Goal: Find specific page/section: Find specific page/section

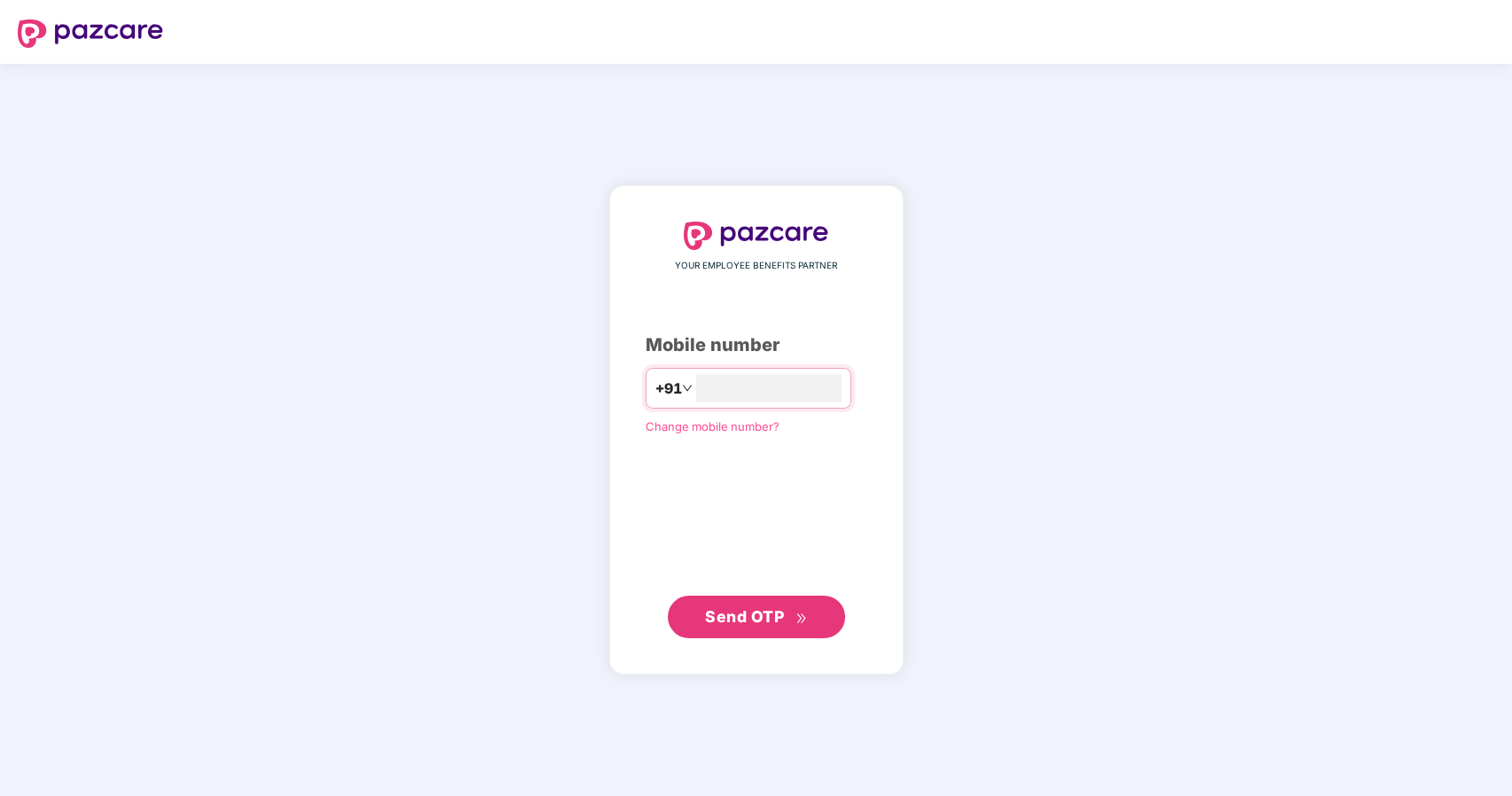
type input "**********"
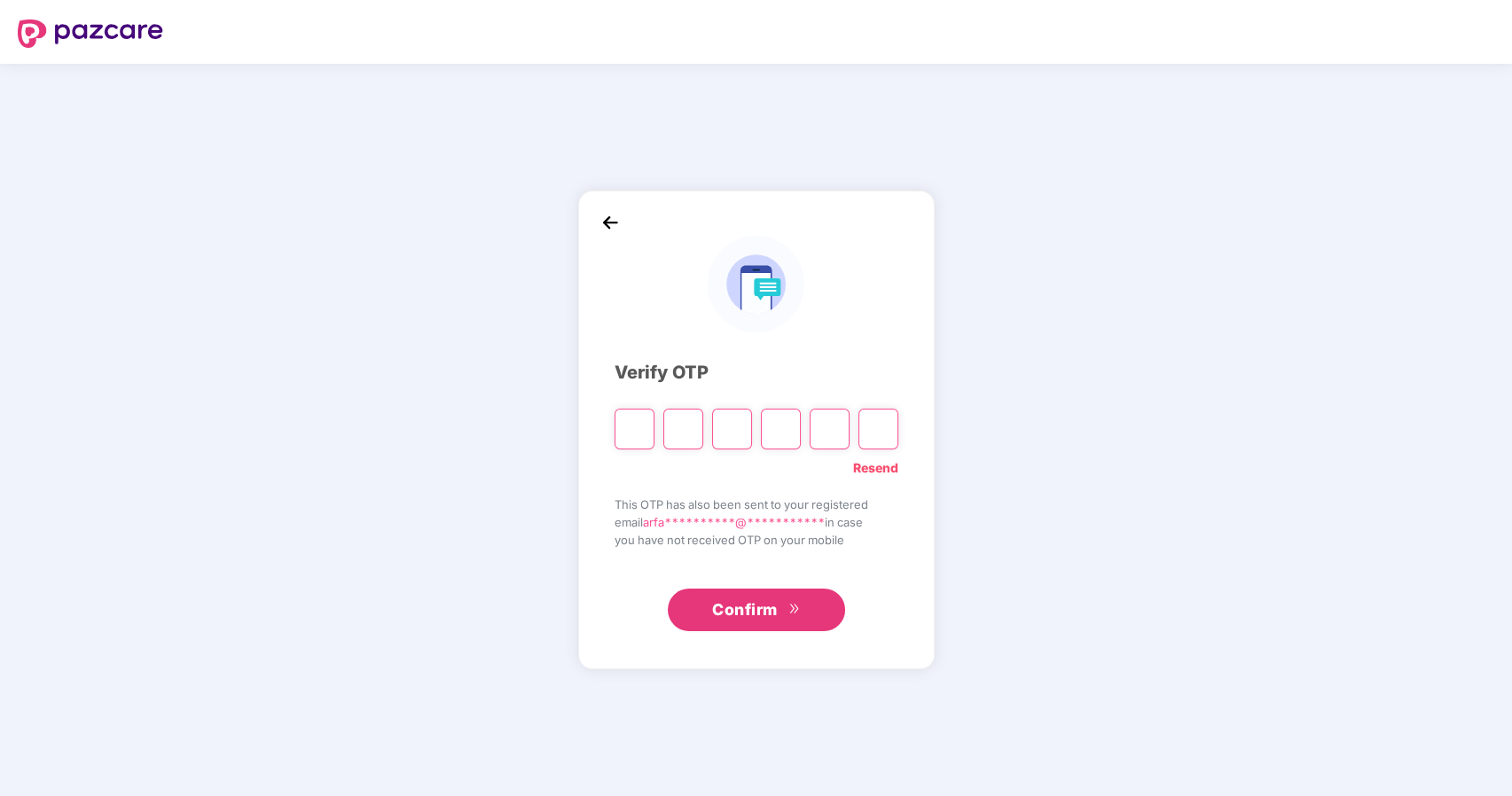
type input "*"
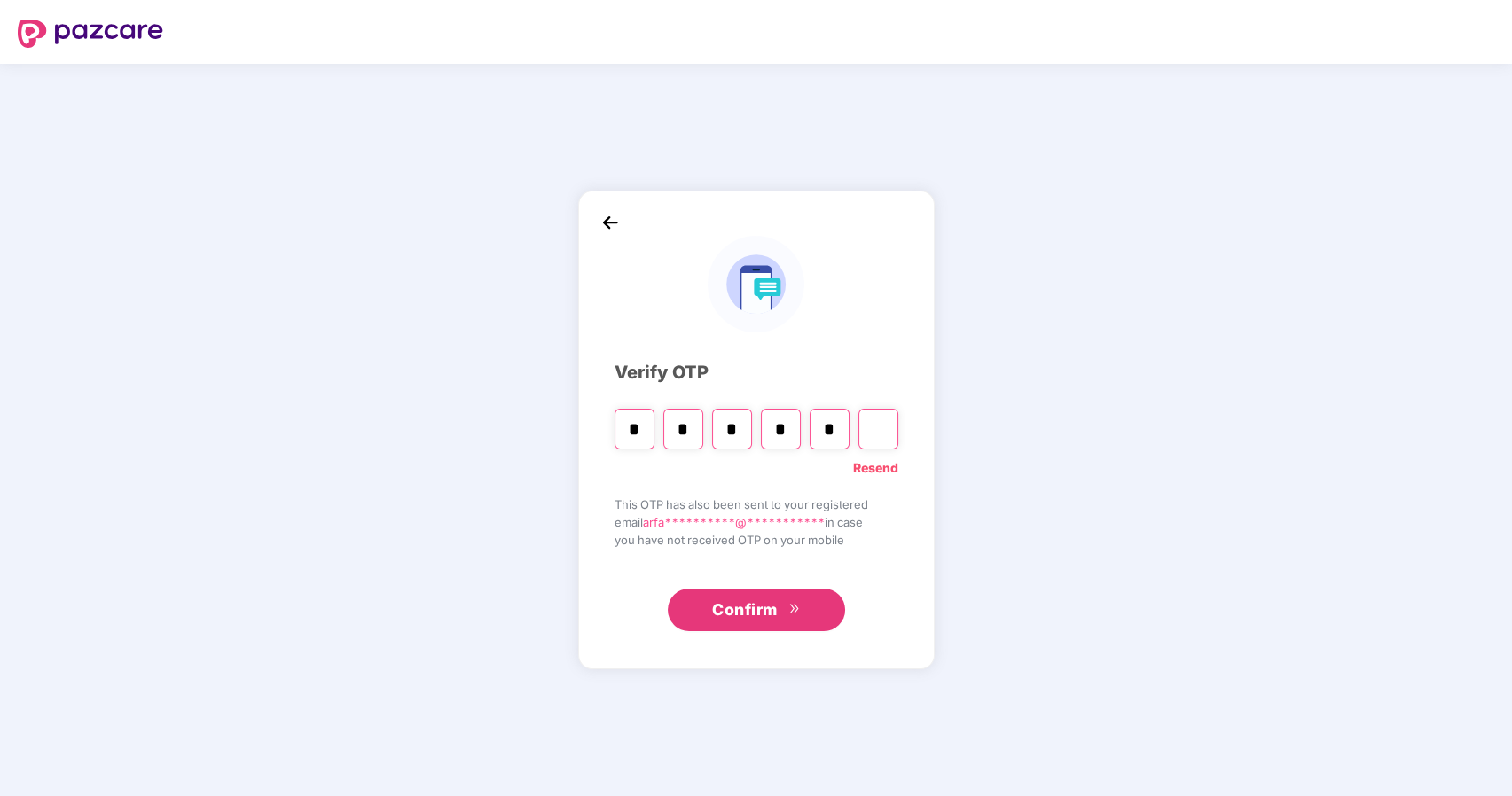
type input "*"
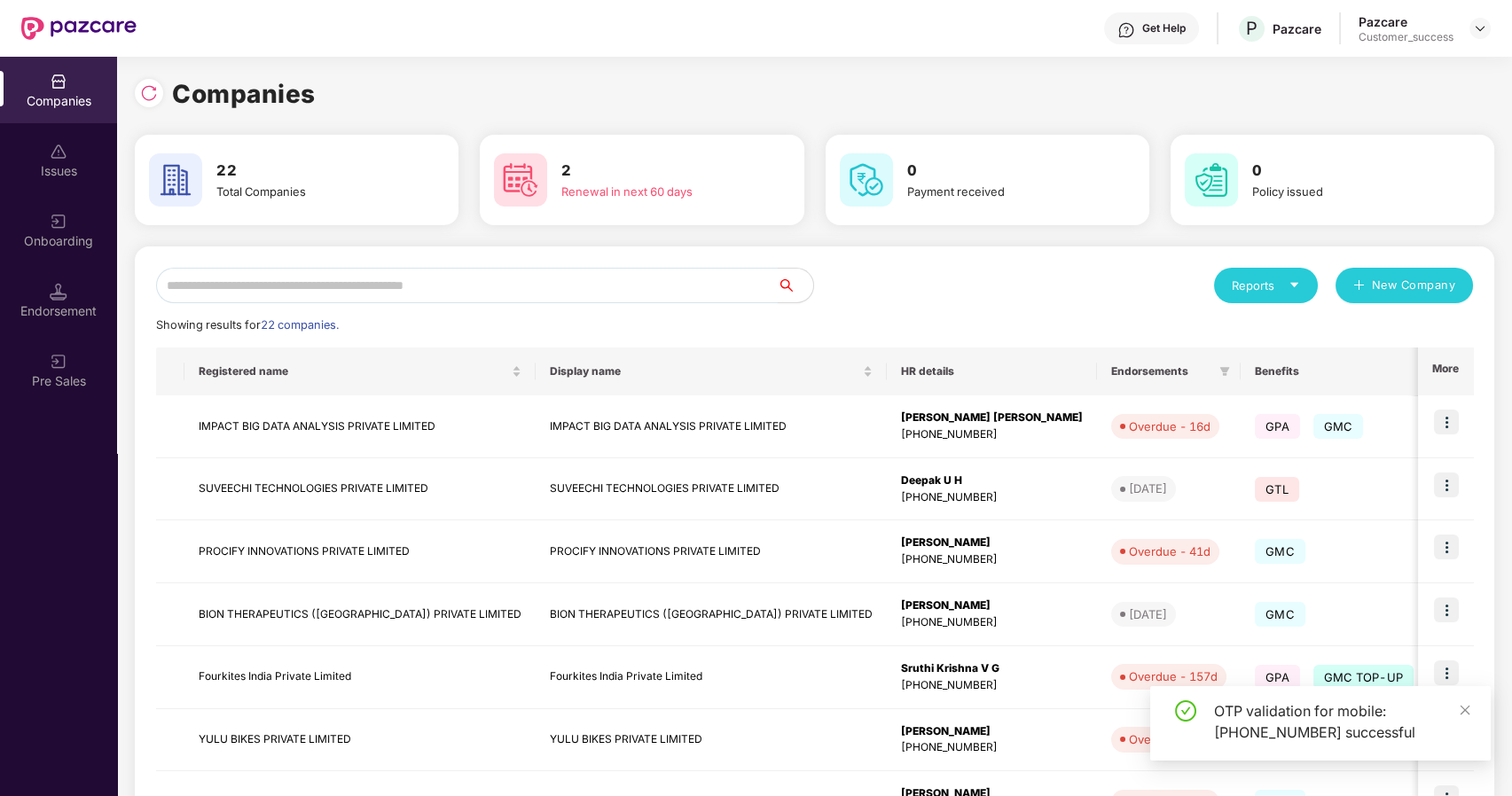
click at [378, 272] on input "text" at bounding box center [467, 286] width 621 height 36
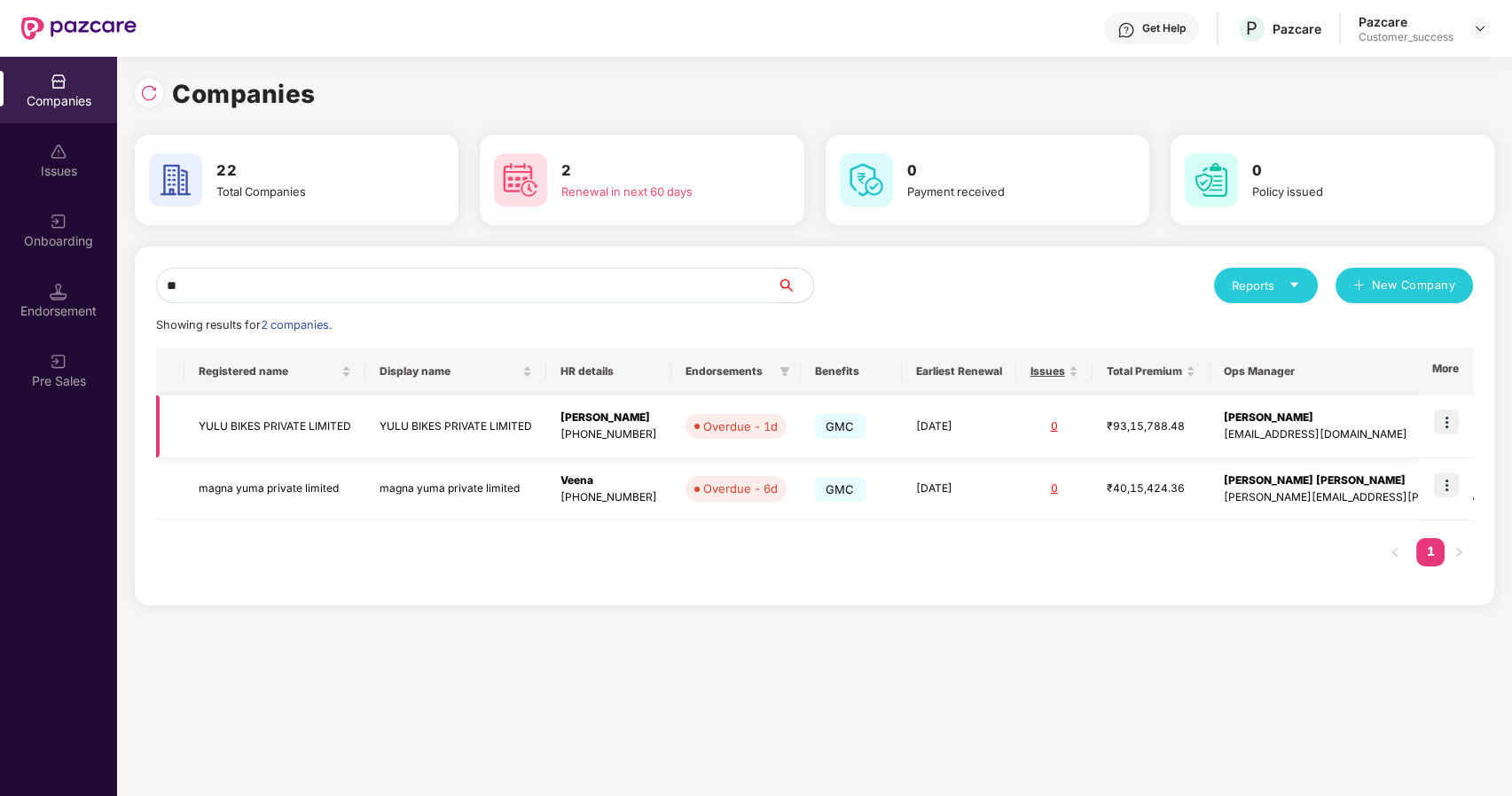
type input "**"
click at [1448, 421] on img at bounding box center [1446, 422] width 25 height 25
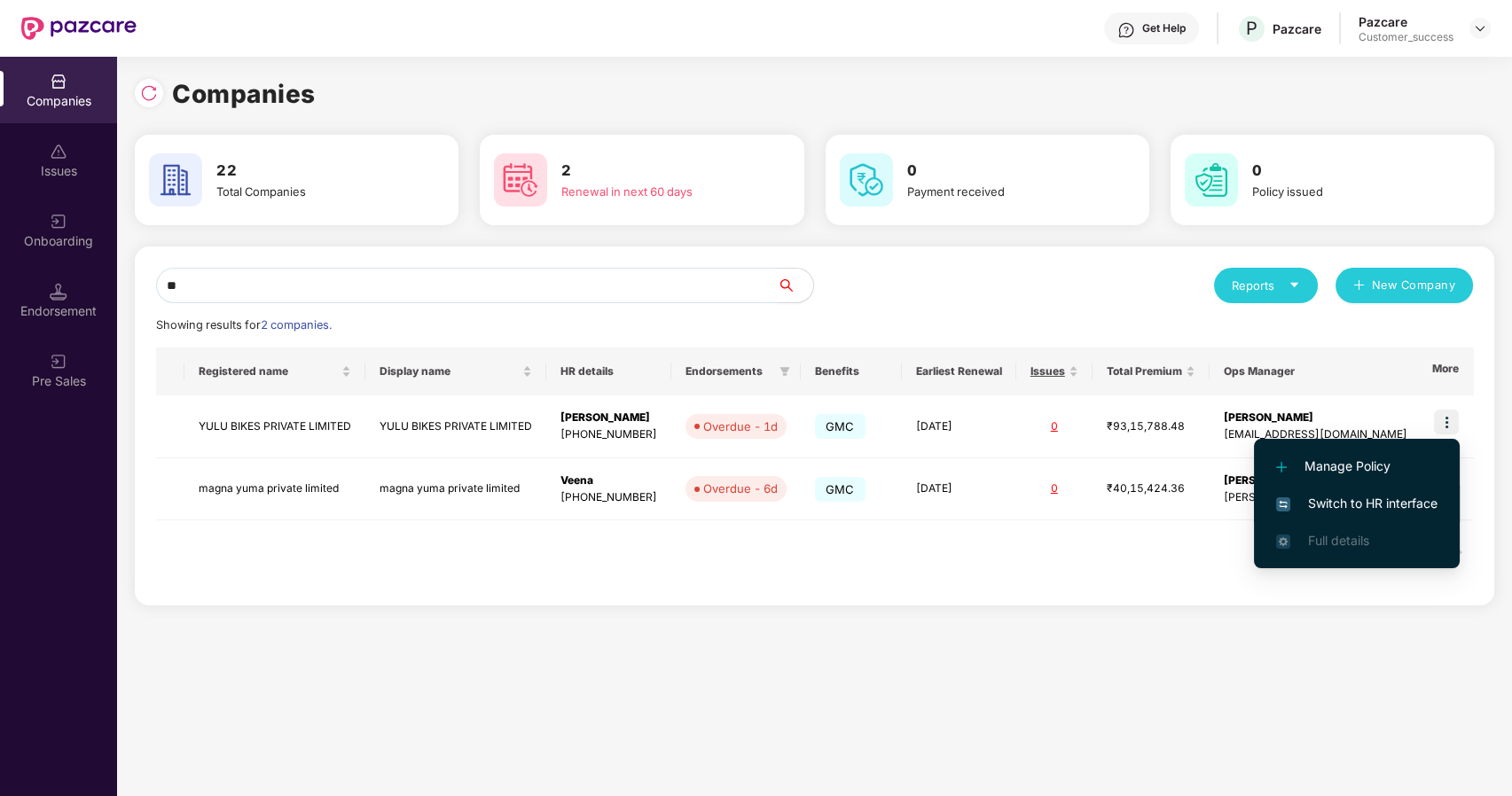
click at [1345, 498] on span "Switch to HR interface" at bounding box center [1356, 504] width 162 height 19
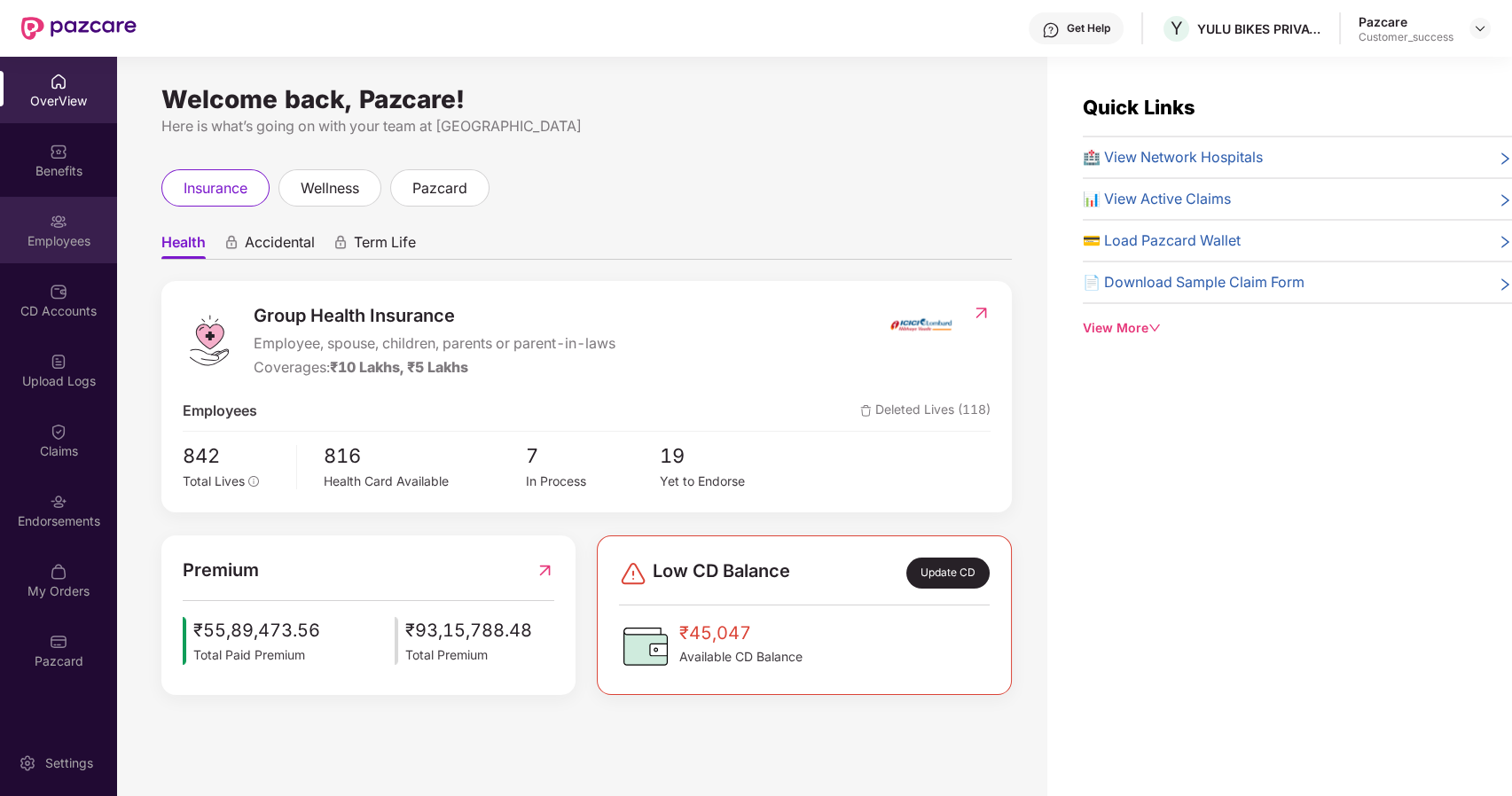
click at [69, 248] on div "Employees" at bounding box center [58, 241] width 117 height 17
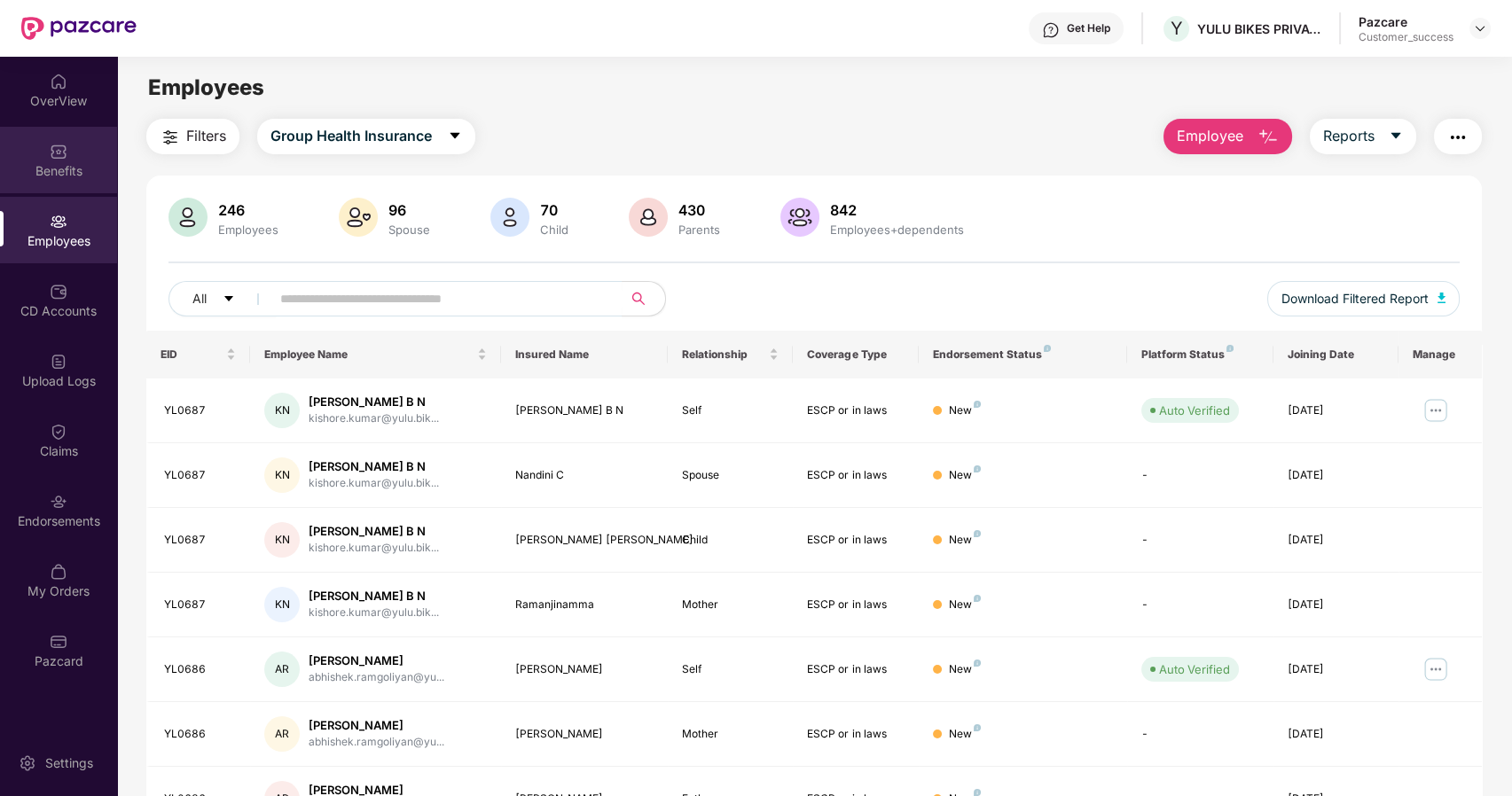
click at [78, 164] on div "Benefits" at bounding box center [58, 171] width 117 height 17
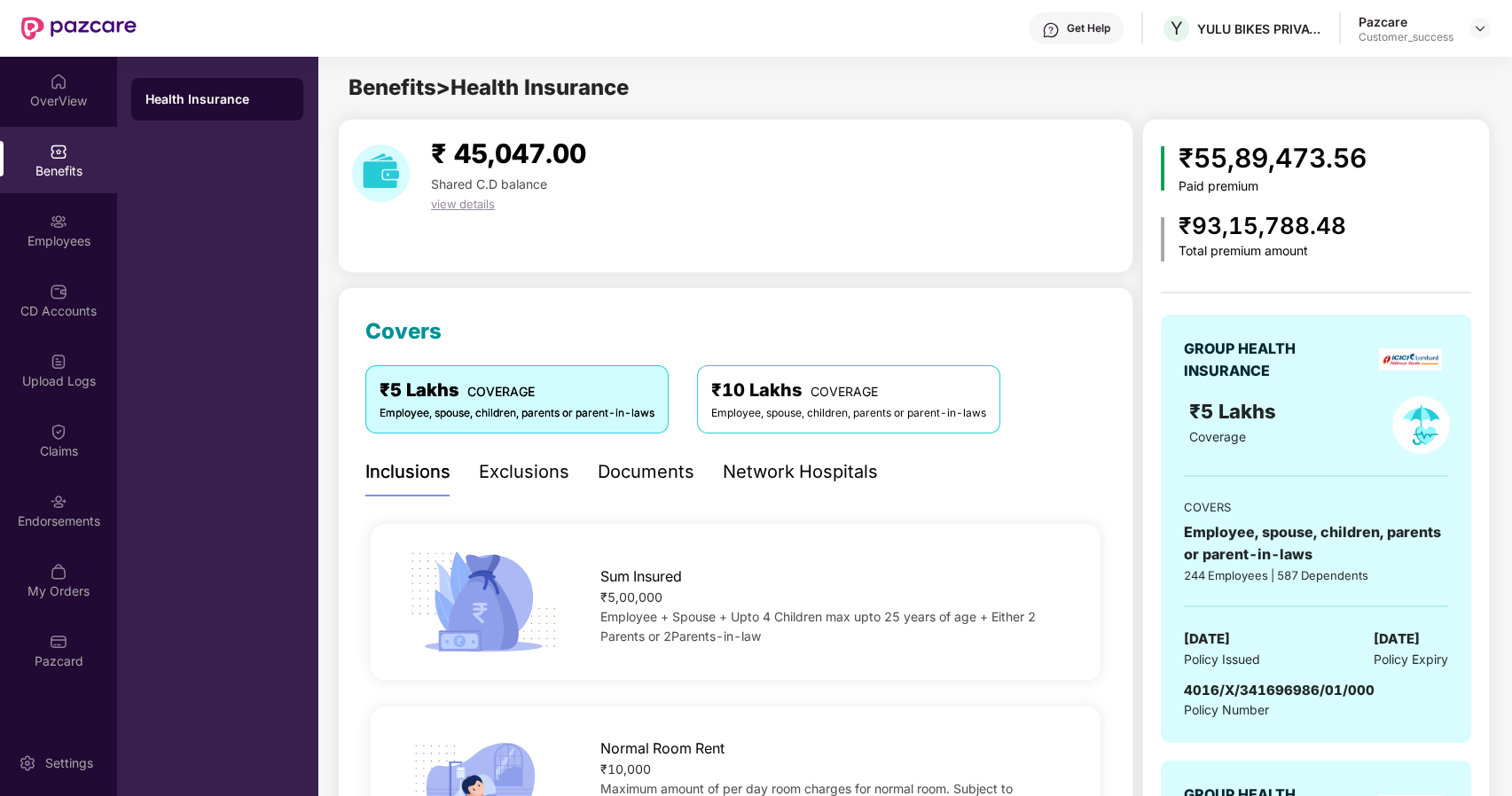
click at [606, 472] on div "Documents" at bounding box center [646, 473] width 97 height 27
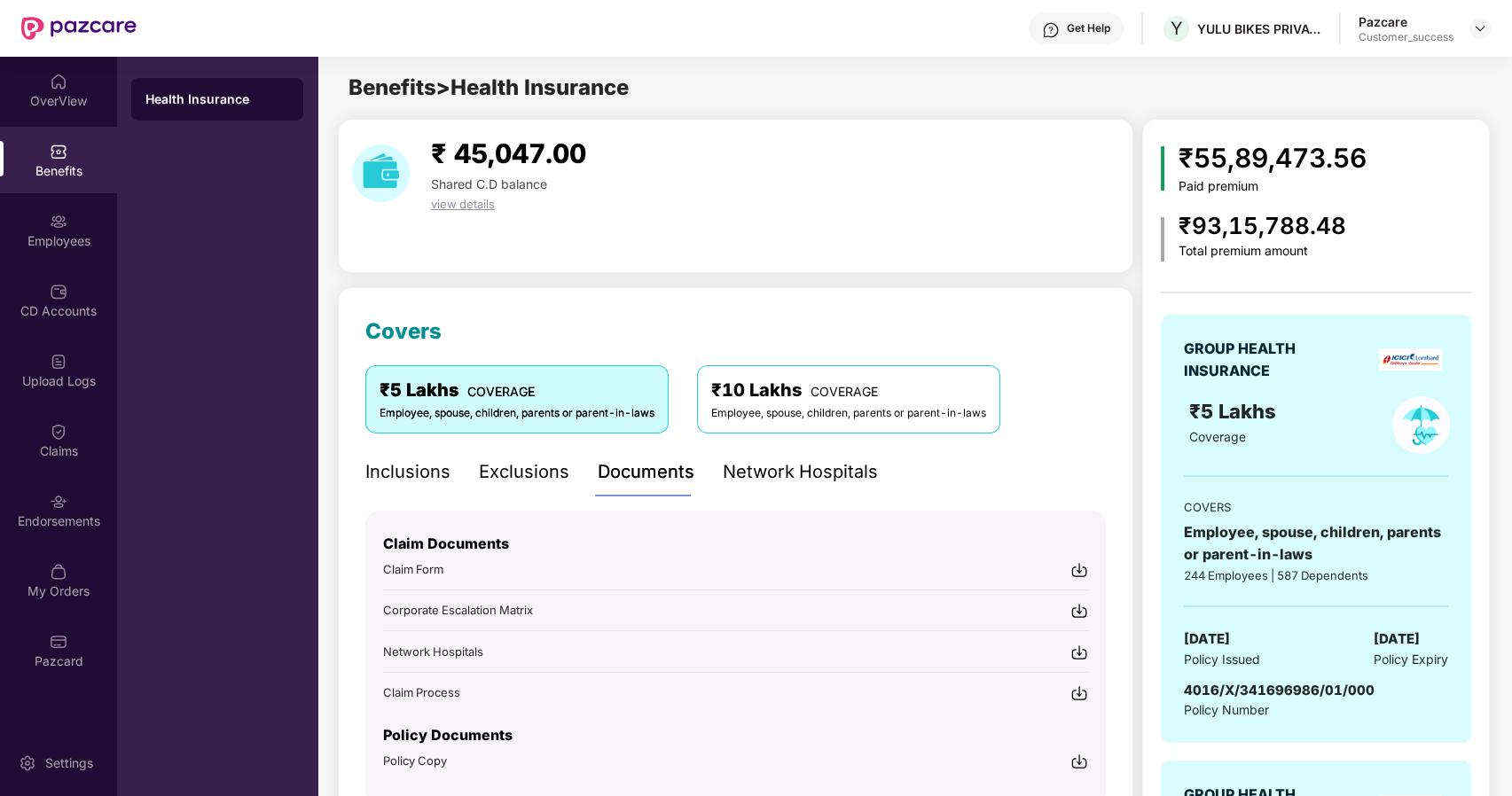
click at [403, 462] on div "Inclusions" at bounding box center [408, 473] width 85 height 27
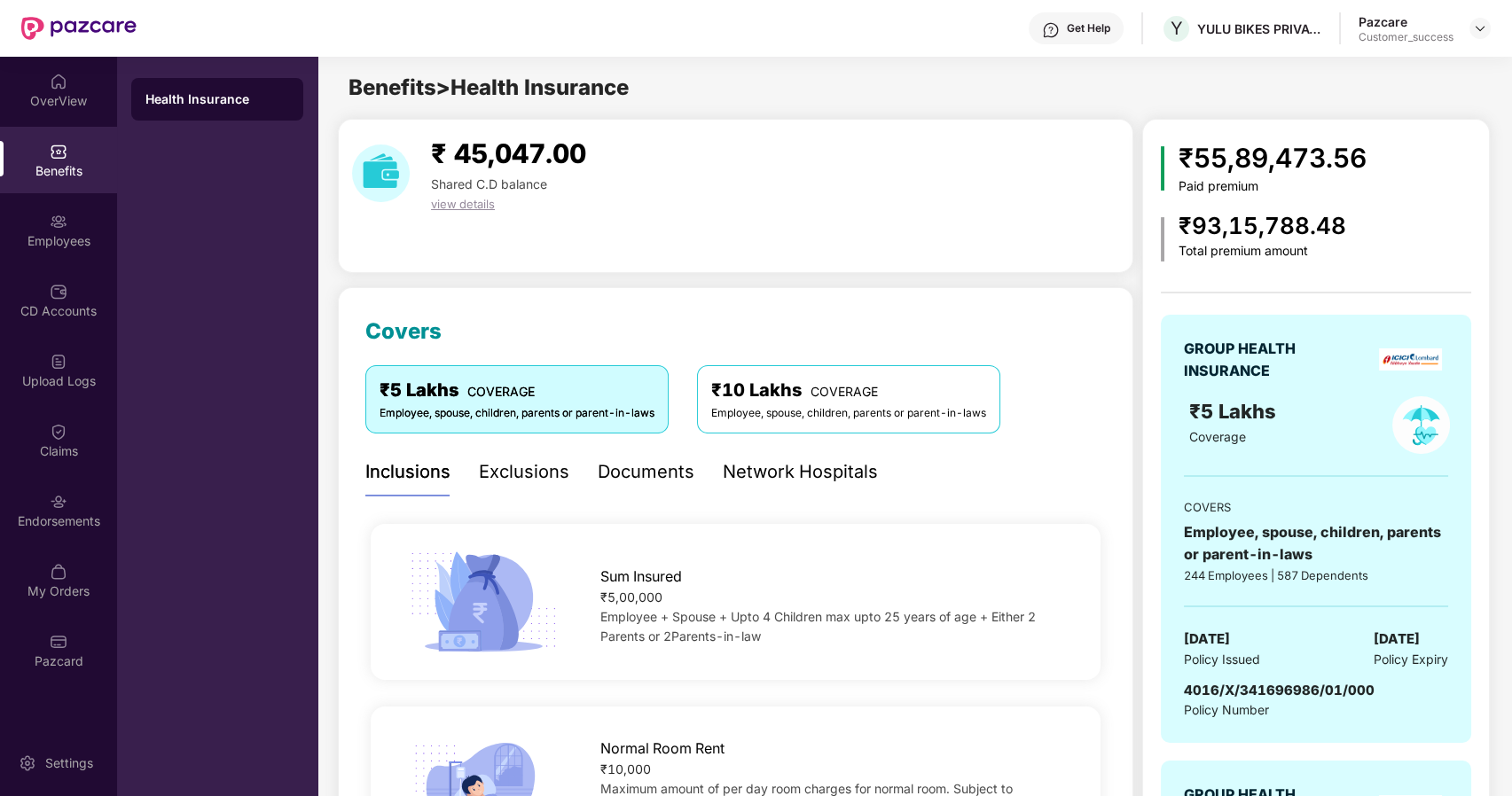
scroll to position [1835, 0]
